Goal: Transaction & Acquisition: Purchase product/service

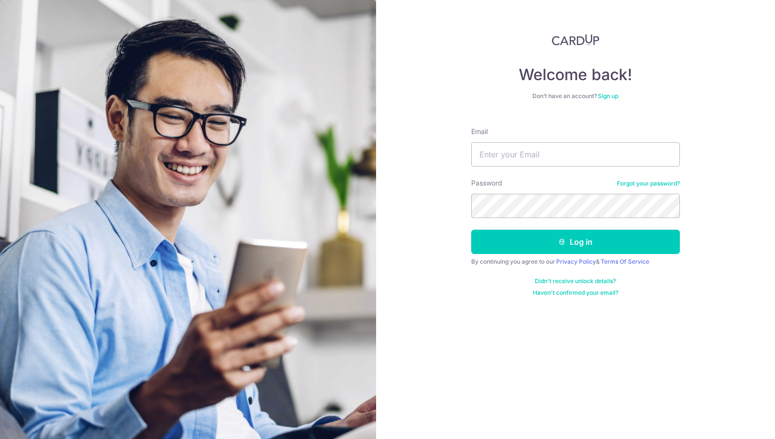
click at [567, 130] on div "Email" at bounding box center [575, 147] width 209 height 40
click at [561, 153] on input "Email" at bounding box center [575, 154] width 209 height 24
type input "ongkybeta@gmail.com"
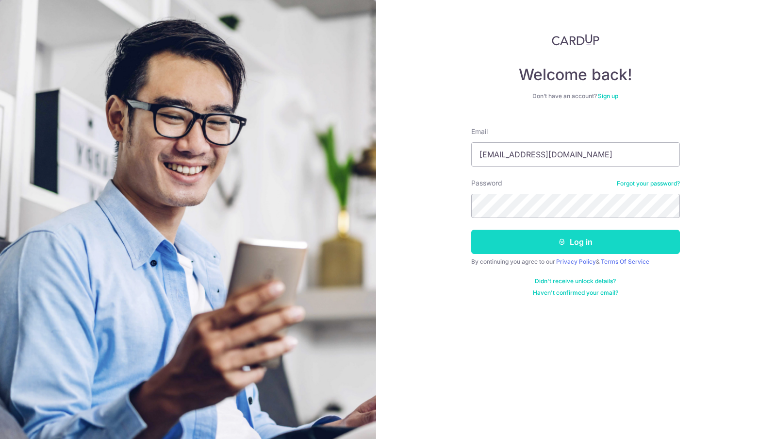
click at [594, 235] on button "Log in" at bounding box center [575, 241] width 209 height 24
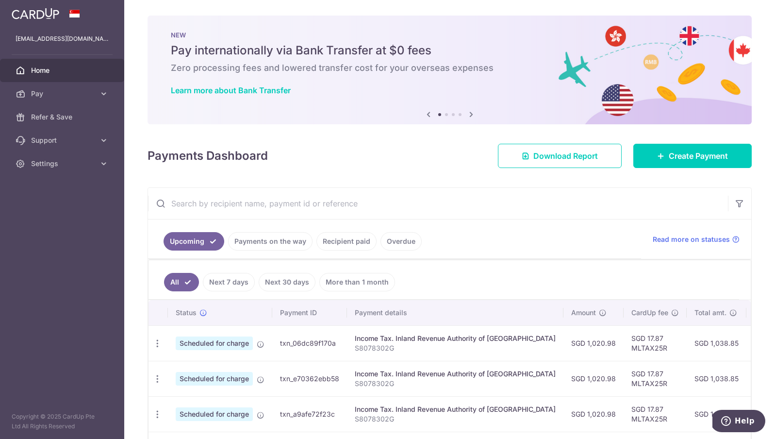
scroll to position [116, 0]
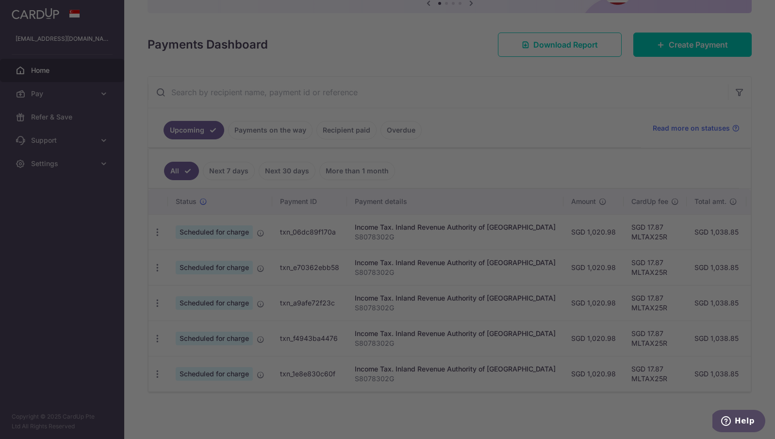
click at [66, 99] on div at bounding box center [391, 221] width 782 height 443
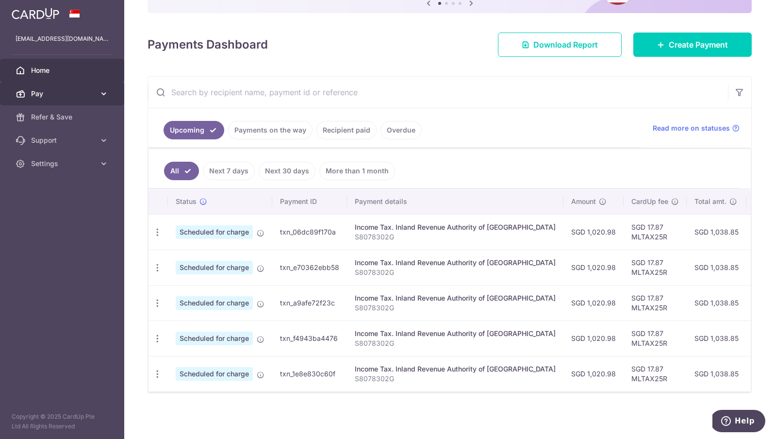
click at [66, 98] on link "Pay" at bounding box center [62, 93] width 124 height 23
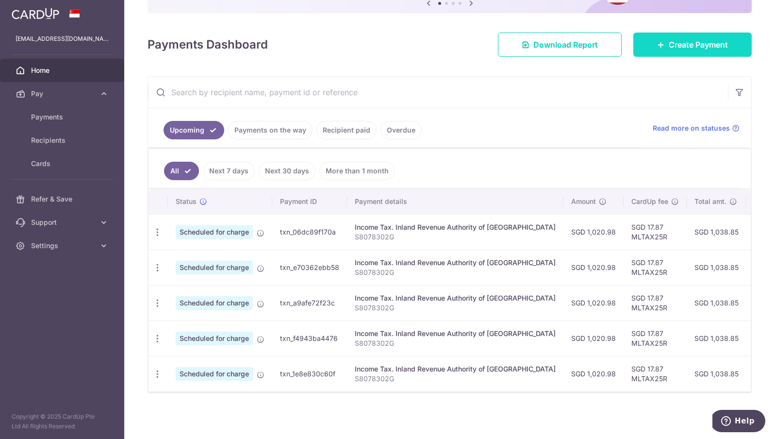
click at [693, 39] on span "Create Payment" at bounding box center [697, 45] width 59 height 12
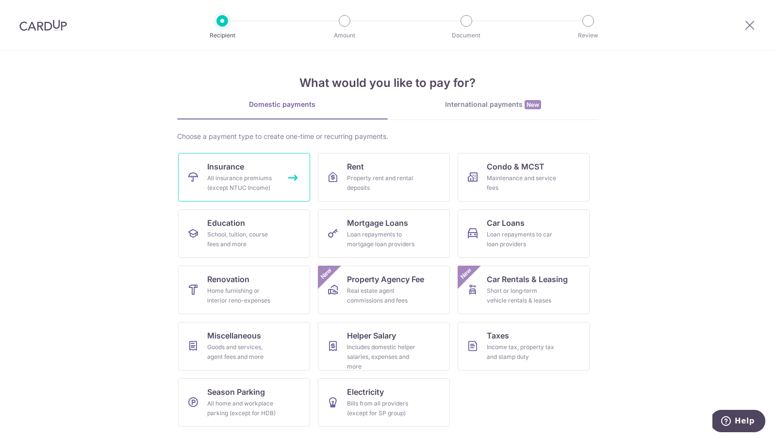
click at [248, 166] on link "Insurance All insurance premiums (except NTUC Income)" at bounding box center [244, 177] width 132 height 49
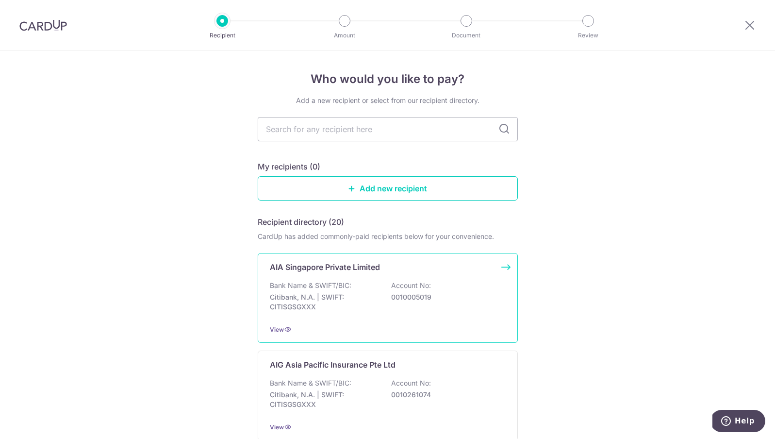
click at [329, 275] on div "AIA Singapore Private Limited Bank Name & SWIFT/BIC: Citibank, N.A. | SWIFT: CI…" at bounding box center [388, 298] width 260 height 90
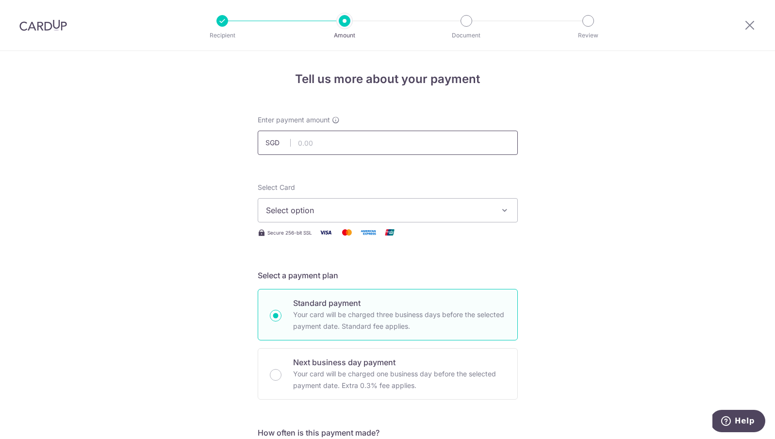
click at [359, 133] on input "text" at bounding box center [388, 142] width 260 height 24
paste input "963.94"
type input "963.94"
click at [342, 212] on span "Select option" at bounding box center [379, 210] width 226 height 12
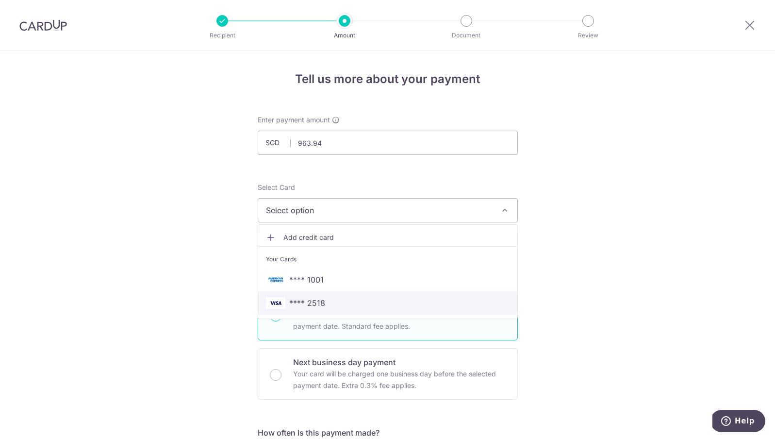
click at [316, 299] on span "**** 2518" at bounding box center [307, 303] width 36 height 12
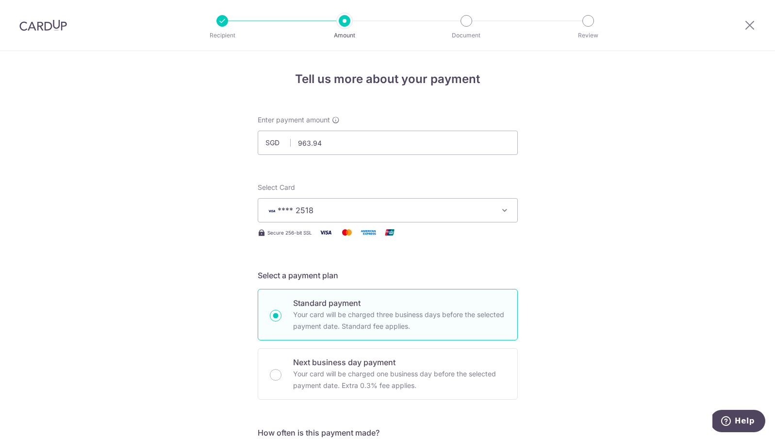
scroll to position [200, 0]
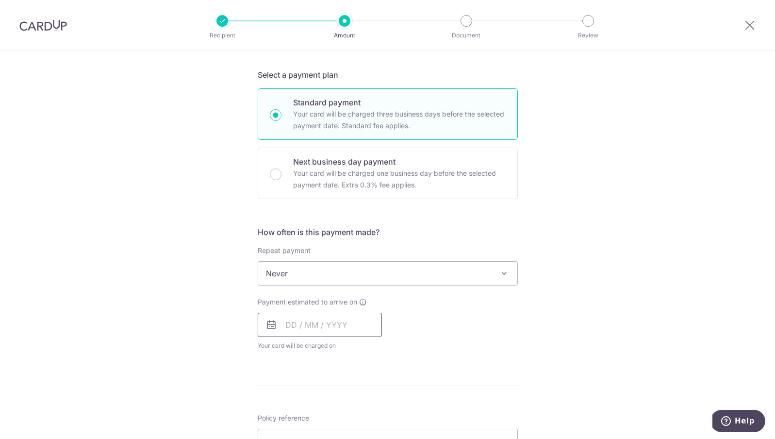
click at [294, 324] on input "text" at bounding box center [320, 324] width 124 height 24
click at [519, 365] on div "Tell us more about your payment Enter payment amount SGD 963.94 963.94 Select C…" at bounding box center [387, 290] width 775 height 878
click at [283, 331] on input "text" at bounding box center [320, 324] width 124 height 24
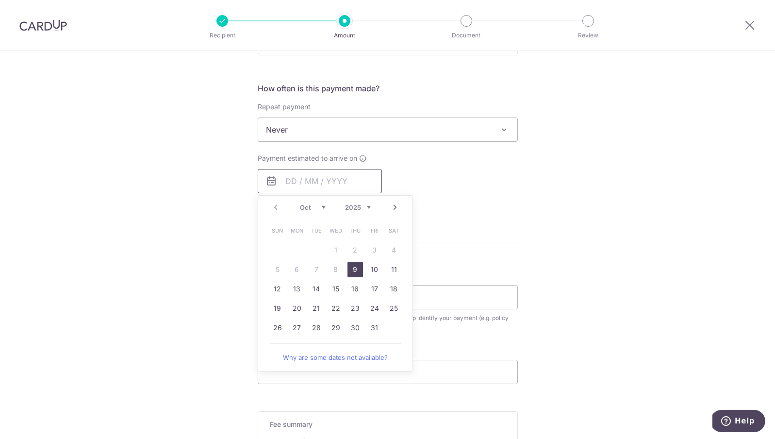
scroll to position [364, 0]
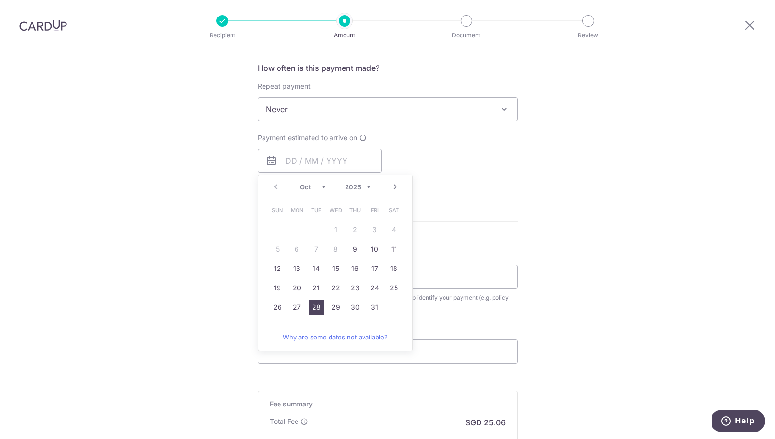
click at [312, 309] on link "28" at bounding box center [317, 307] width 16 height 16
type input "28/10/2025"
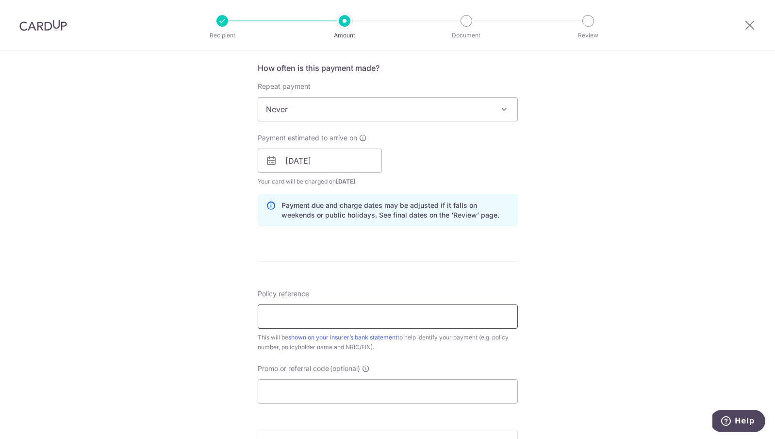
click at [288, 311] on input "Policy reference" at bounding box center [388, 316] width 260 height 24
paste input "L544687316"
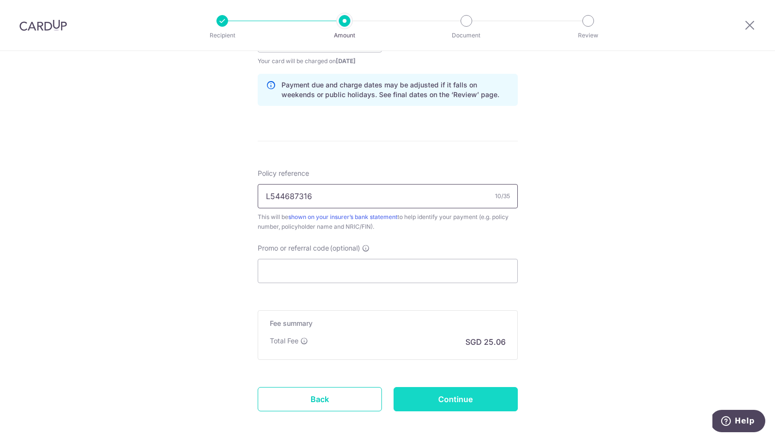
type input "L544687316"
click at [479, 398] on input "Continue" at bounding box center [455, 399] width 124 height 24
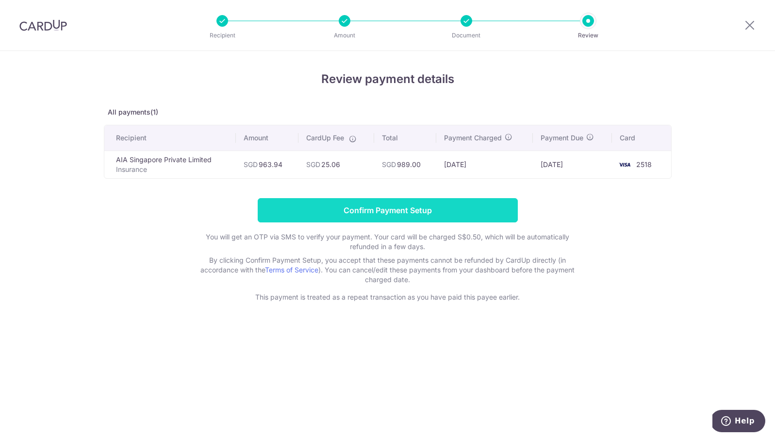
click at [379, 210] on input "Confirm Payment Setup" at bounding box center [388, 210] width 260 height 24
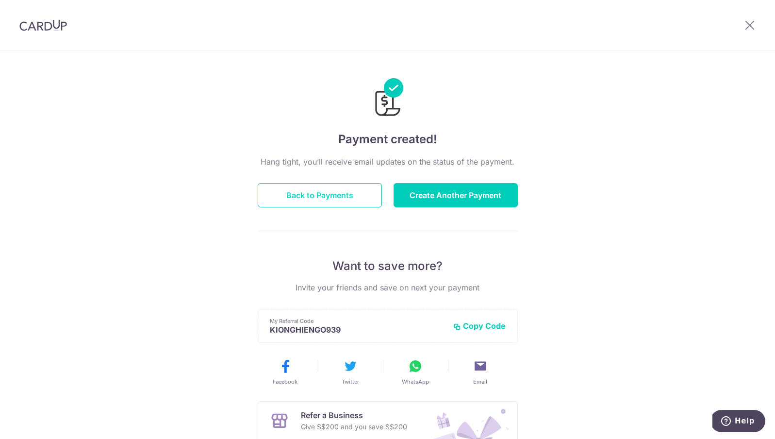
click at [343, 203] on button "Back to Payments" at bounding box center [320, 195] width 124 height 24
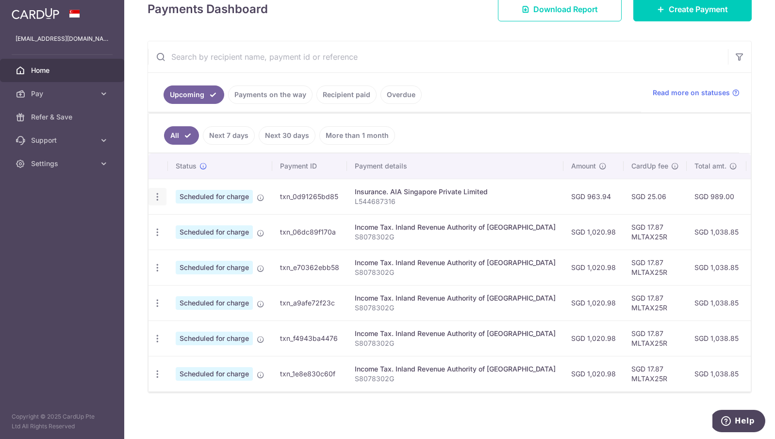
click at [153, 192] on icon "button" at bounding box center [157, 197] width 10 height 10
click at [298, 187] on td "txn_0d91265bd85" at bounding box center [309, 196] width 75 height 35
click at [161, 192] on icon "button" at bounding box center [157, 197] width 10 height 10
click at [175, 216] on link "Update payment" at bounding box center [199, 222] width 101 height 23
radio input "true"
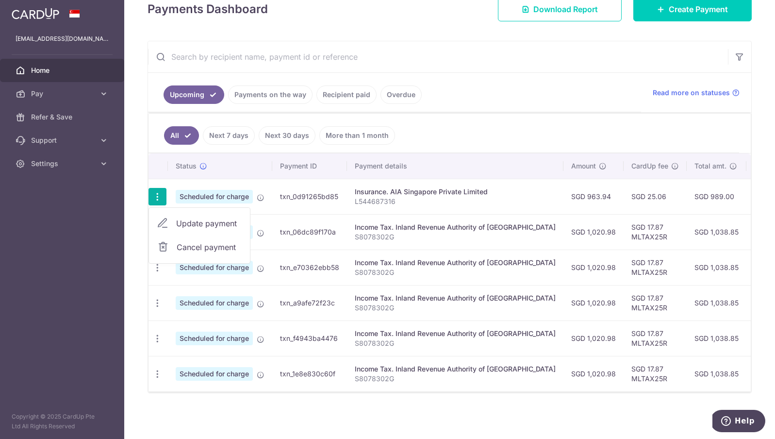
type input "963.94"
type input "[DATE]"
type input "L544687316"
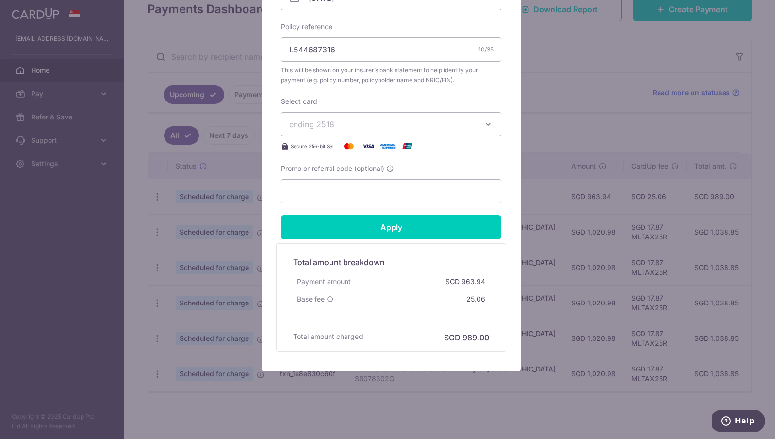
scroll to position [348, 0]
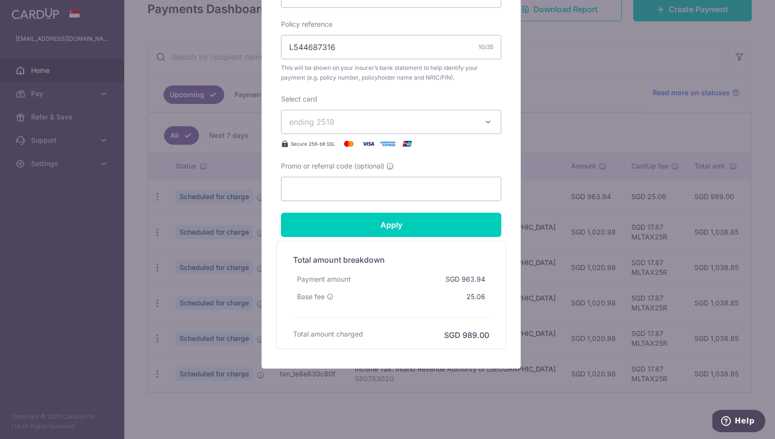
click at [586, 244] on div "Edit payment By clicking apply, you will make changes to all payments to AIA Si…" at bounding box center [387, 219] width 775 height 439
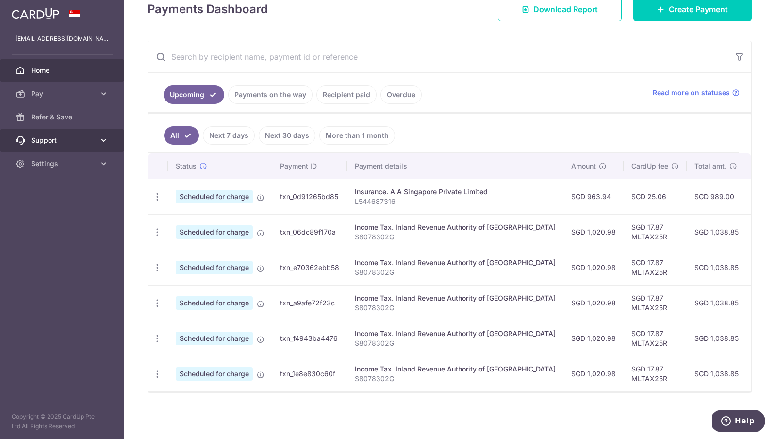
click at [55, 137] on span "Support" at bounding box center [63, 140] width 64 height 10
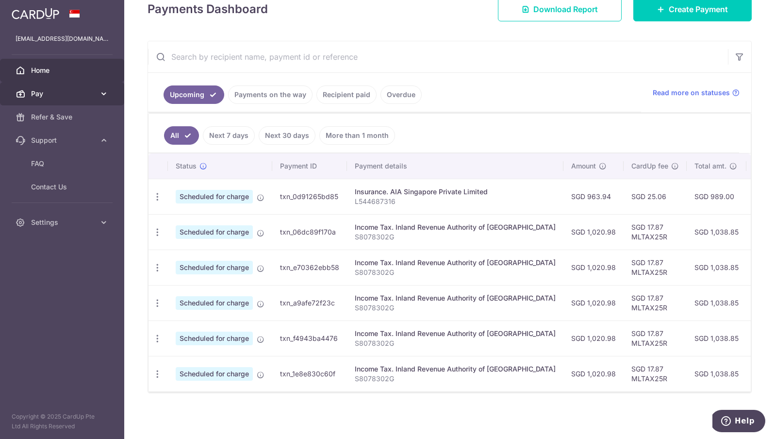
click at [75, 98] on span "Pay" at bounding box center [63, 94] width 64 height 10
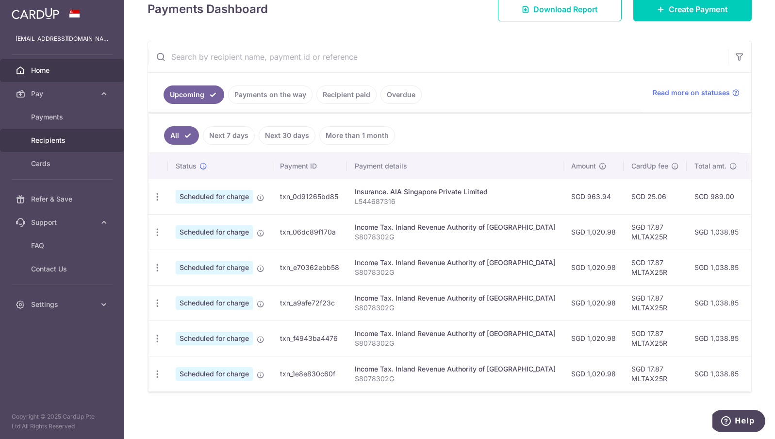
click at [74, 139] on span "Recipients" at bounding box center [63, 140] width 64 height 10
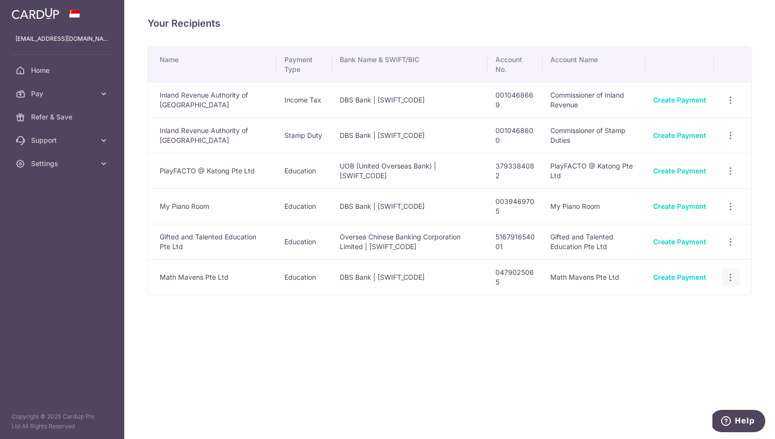
click at [727, 278] on icon "button" at bounding box center [730, 277] width 10 height 10
click at [681, 305] on span "View/Edit" at bounding box center [698, 304] width 66 height 12
click at [57, 66] on span "Home" at bounding box center [63, 70] width 64 height 10
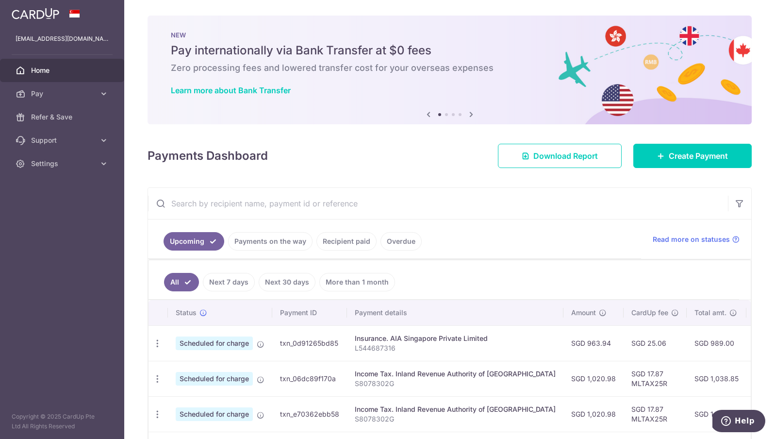
click at [337, 244] on link "Recipient paid" at bounding box center [346, 241] width 60 height 18
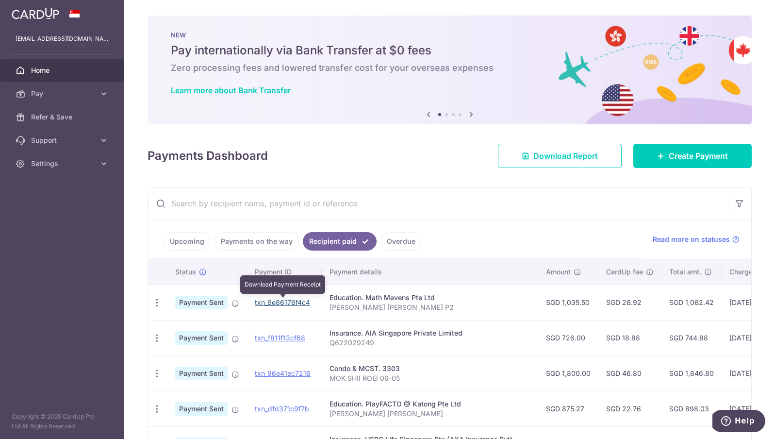
click at [287, 299] on link "txn_6e86176f4c4" at bounding box center [282, 302] width 55 height 8
